Goal: Complete application form

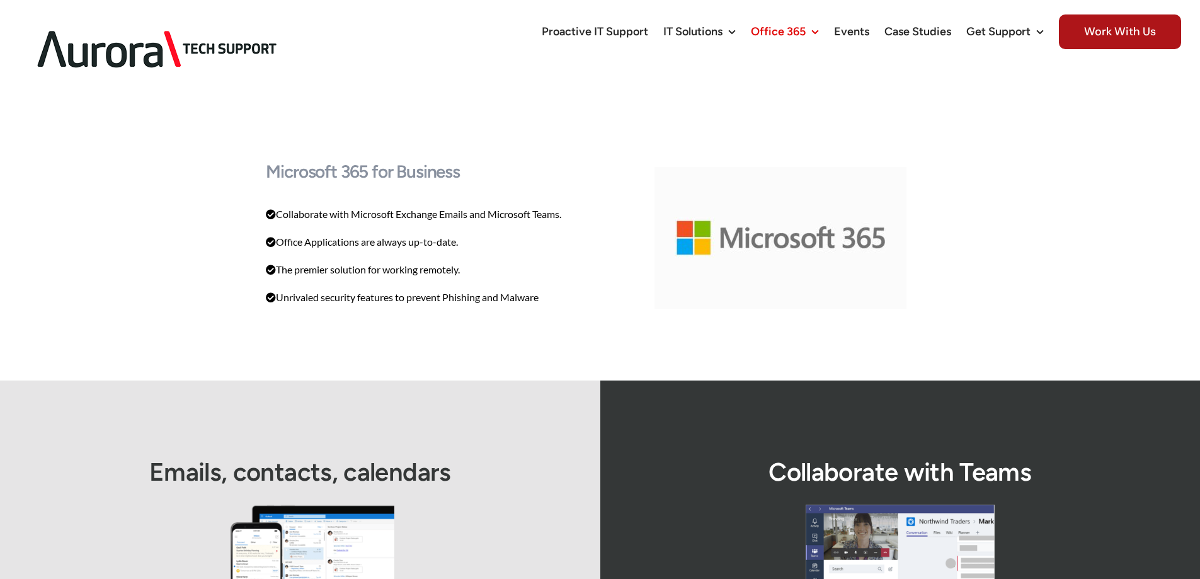
click at [84, 35] on img at bounding box center [157, 49] width 277 height 79
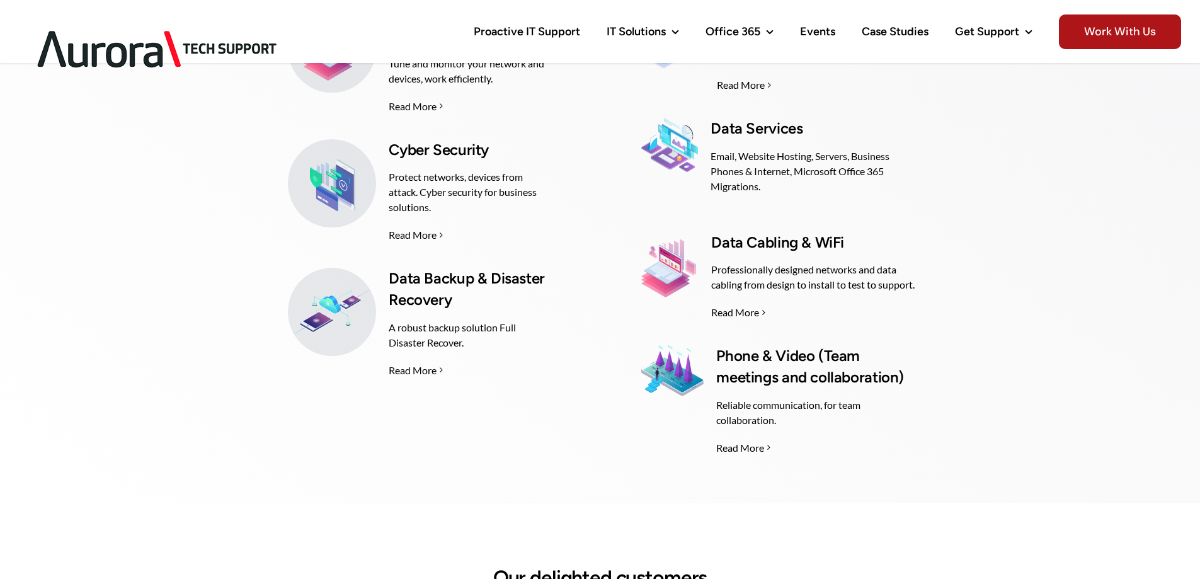
scroll to position [2205, 0]
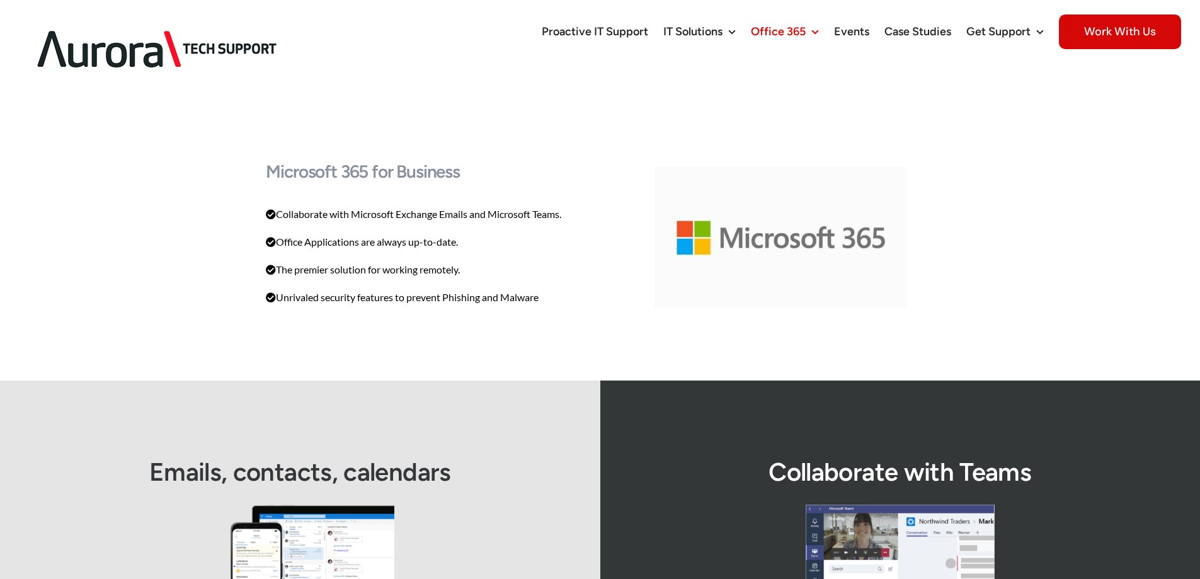
click at [1114, 26] on span "Work With Us" at bounding box center [1120, 31] width 122 height 35
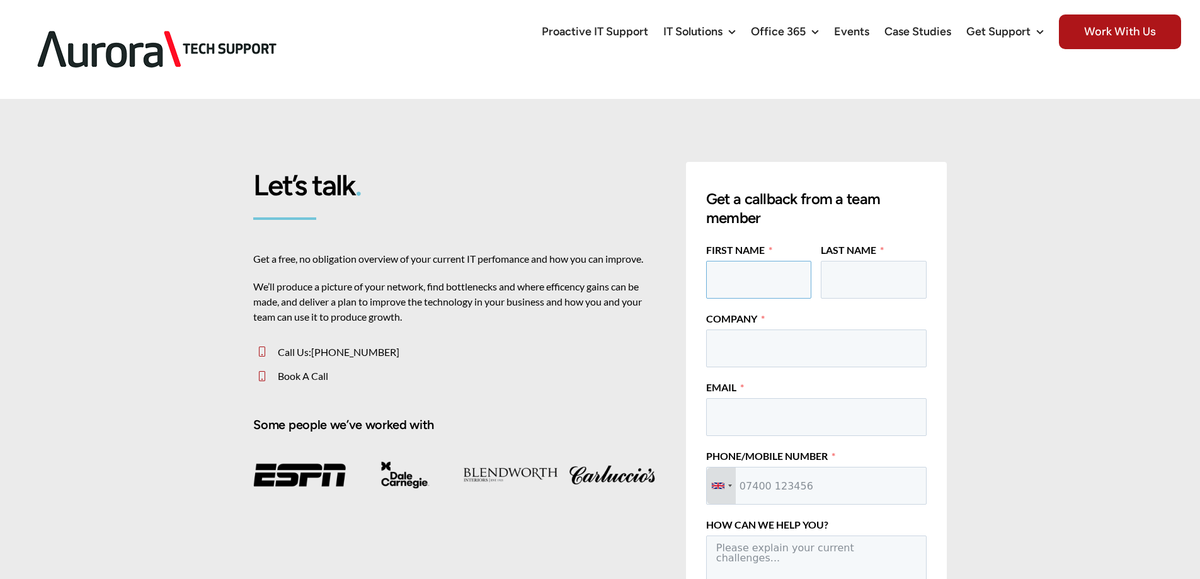
click at [749, 261] on input "First Name" at bounding box center [758, 280] width 105 height 38
type input "Jonathan"
type input "Way"
type input "TELU"
type input "o"
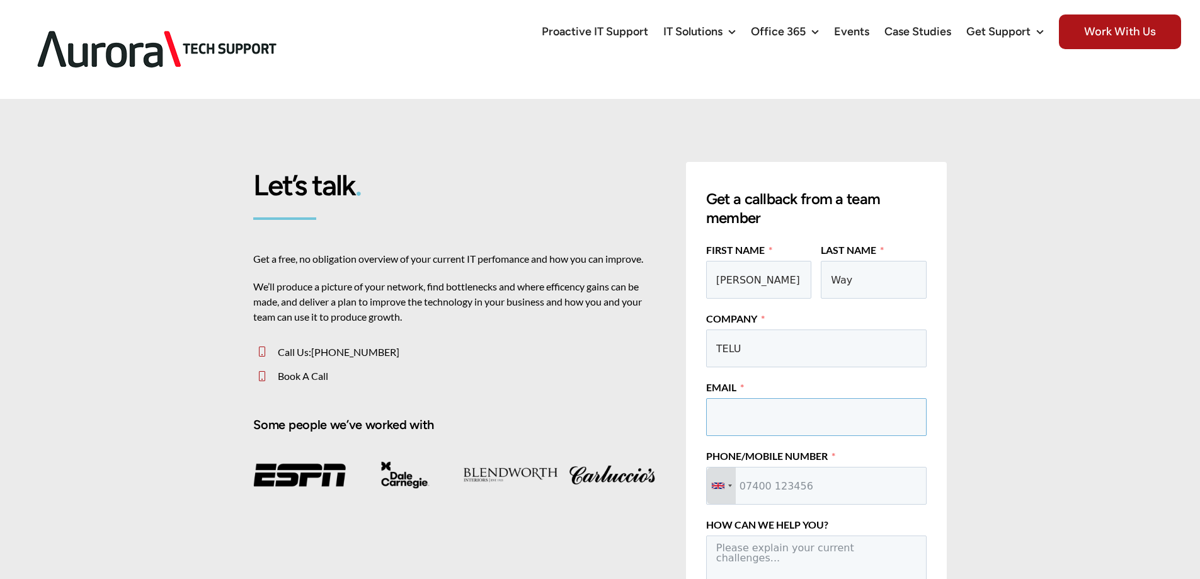
type input "o"
type input "jonathan.way@telu.co"
type input "01423 225808"
click at [741, 536] on textarea "How Can We Help You?" at bounding box center [816, 564] width 221 height 57
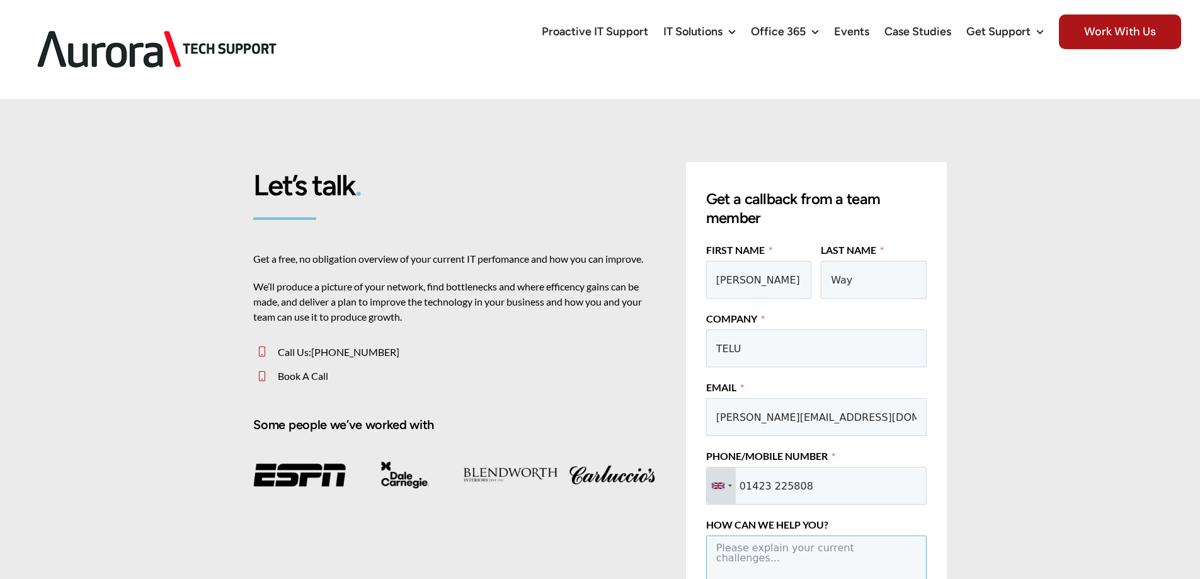
paste textarea "We have had our current Microsoft 365 licensing arrangement dropped on us at ve…"
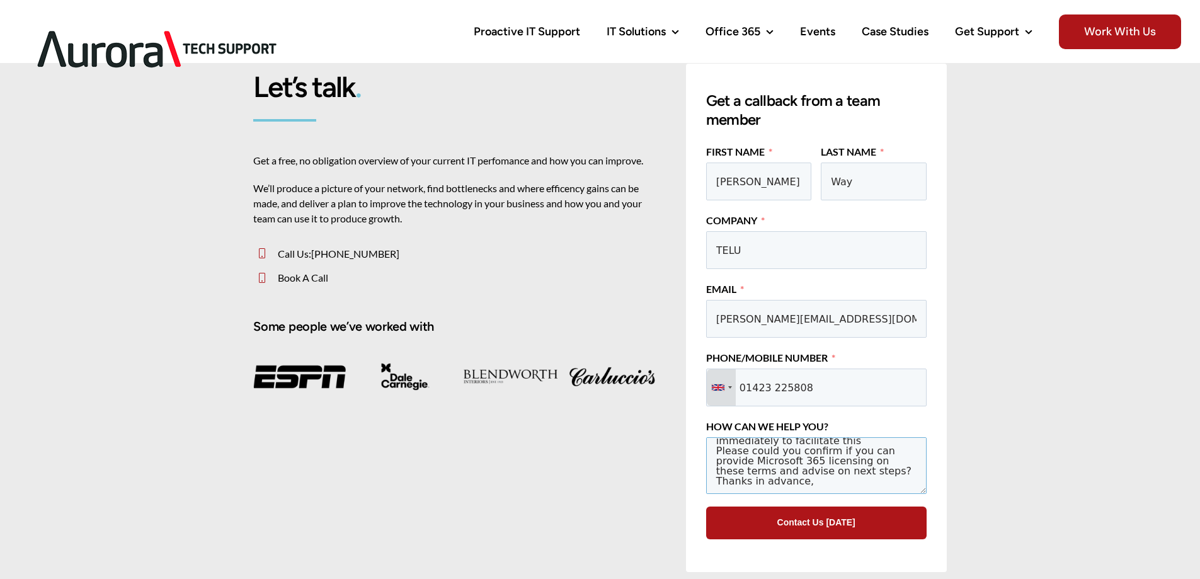
scroll to position [378, 0]
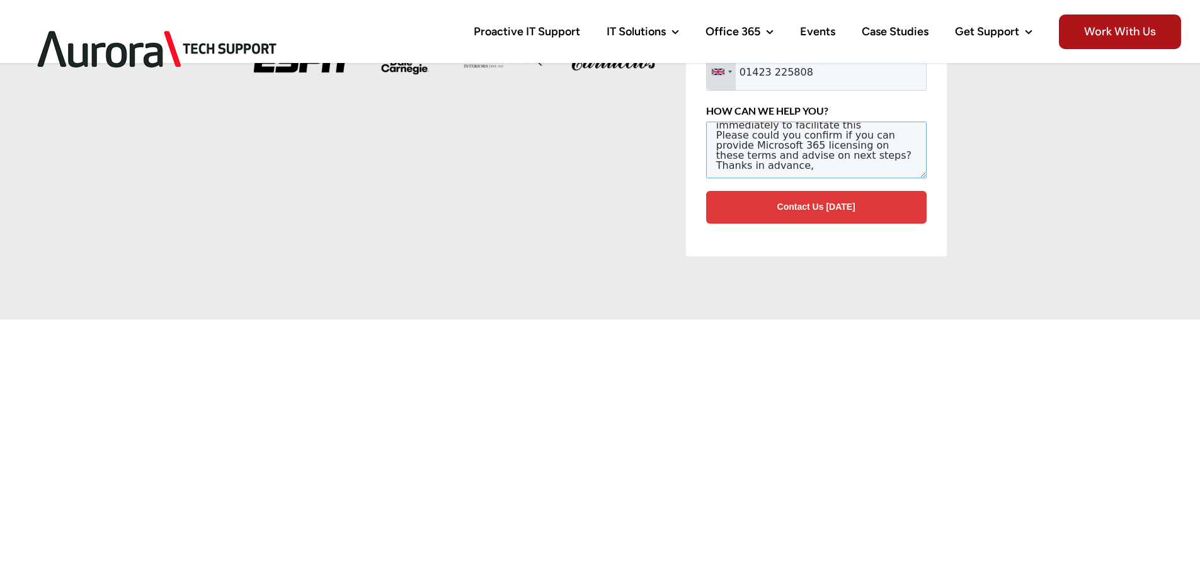
type textarea "We have had our current Microsoft 365 licensing arrangement dropped on us at ve…"
click at [858, 201] on button "Contact Us Today" at bounding box center [816, 207] width 221 height 33
type input "+441423225808"
